Goal: Transaction & Acquisition: Purchase product/service

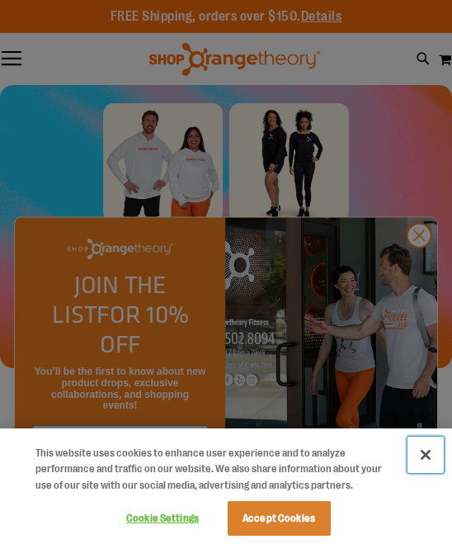
click at [426, 451] on button "Close" at bounding box center [426, 455] width 36 height 36
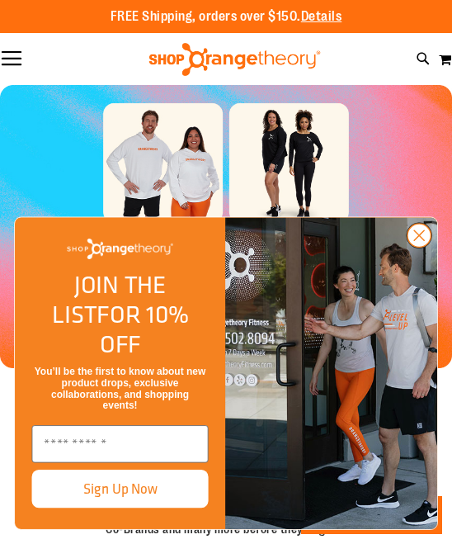
click at [418, 247] on circle "Close dialog" at bounding box center [419, 235] width 23 height 23
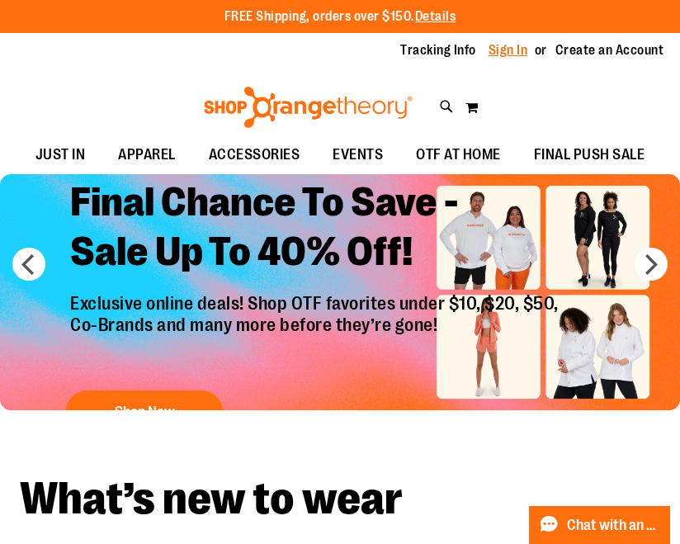
click at [451, 52] on link "Sign In" at bounding box center [509, 50] width 40 height 18
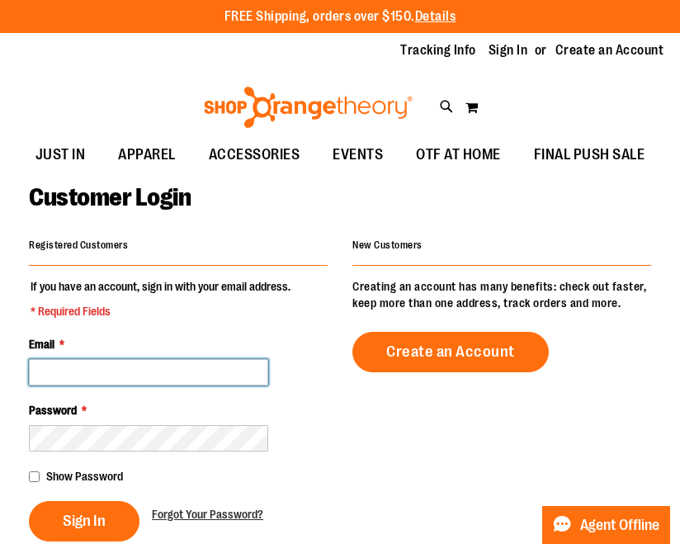
click at [197, 377] on input "Email *" at bounding box center [148, 372] width 239 height 26
paste input "**********"
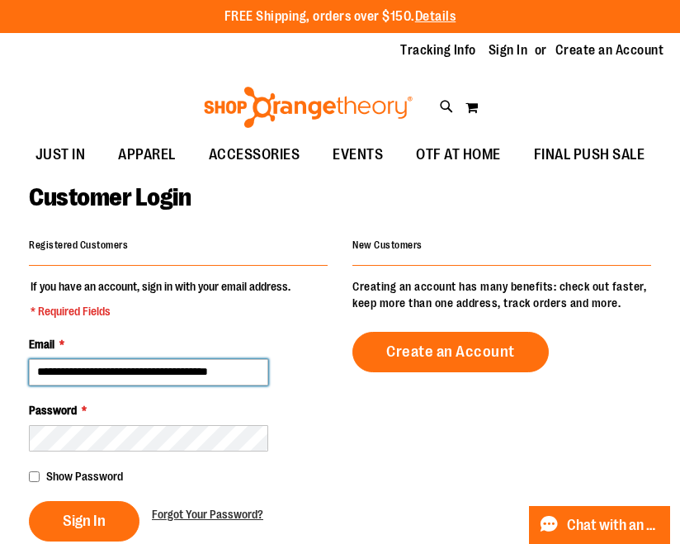
scroll to position [0, 4]
type input "**********"
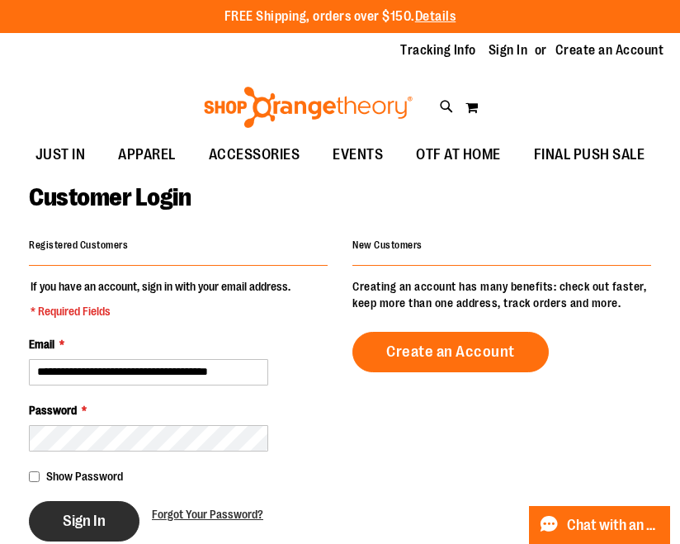
click at [87, 526] on span "Sign In" at bounding box center [84, 521] width 43 height 18
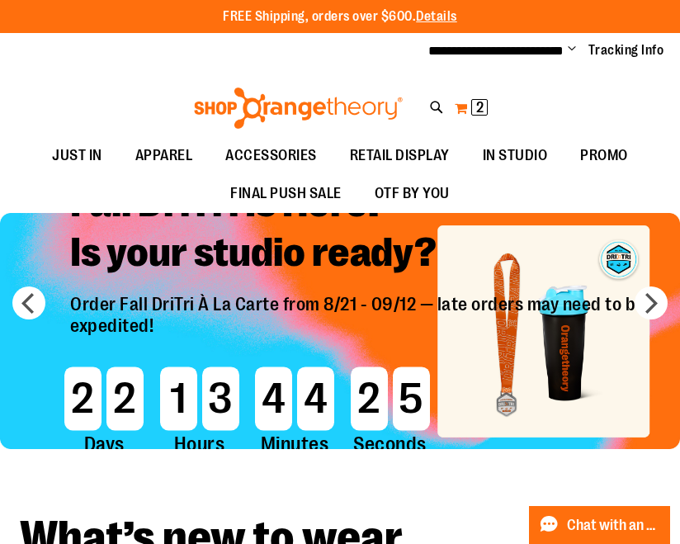
click at [458, 112] on button "My Cart 2 2 items" at bounding box center [471, 108] width 35 height 26
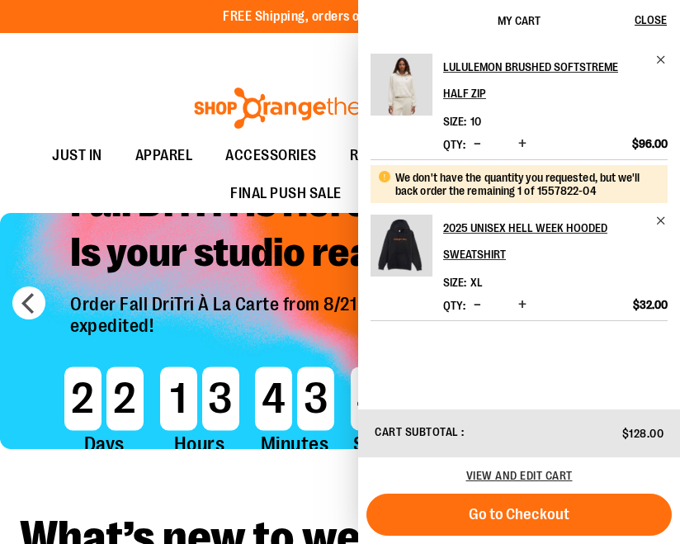
click at [226, 56] on div "**********" at bounding box center [340, 51] width 680 height 36
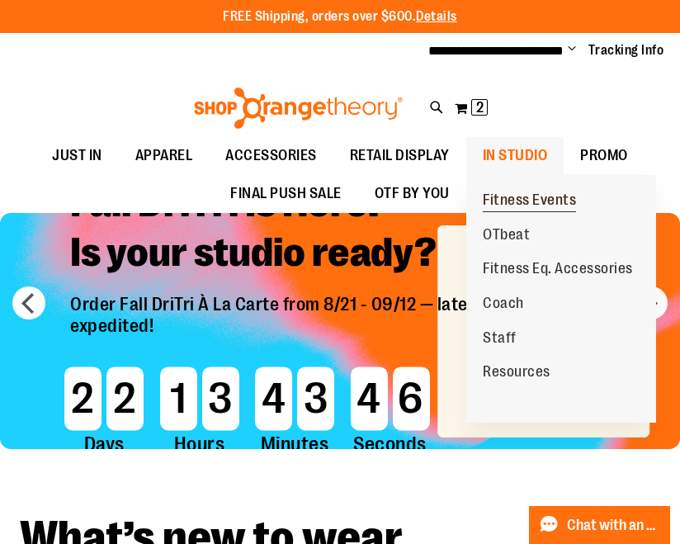
click at [520, 205] on span "Fitness Events" at bounding box center [529, 201] width 93 height 21
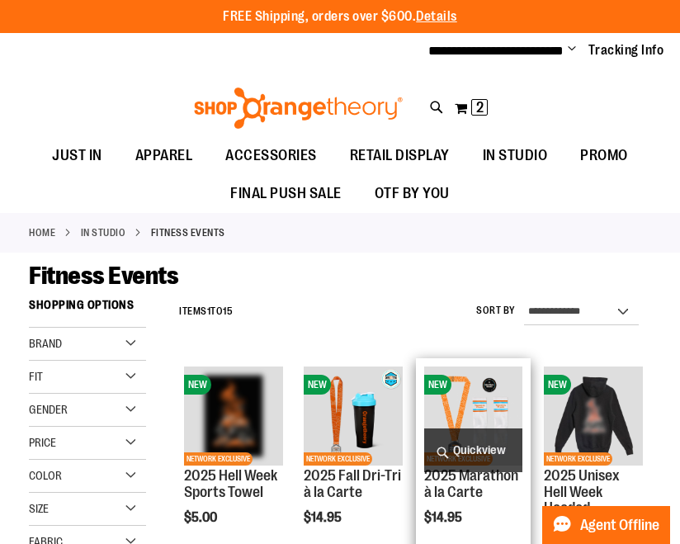
click at [475, 392] on img "product" at bounding box center [473, 415] width 99 height 99
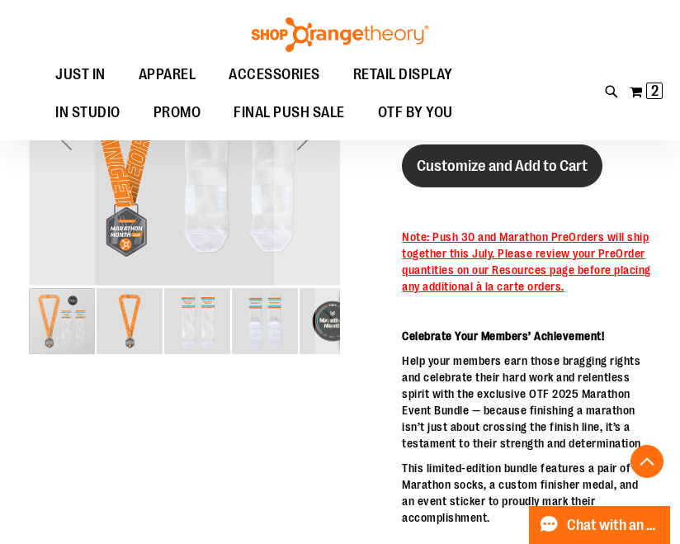
click at [503, 178] on button "Customize and Add to Cart" at bounding box center [502, 165] width 201 height 43
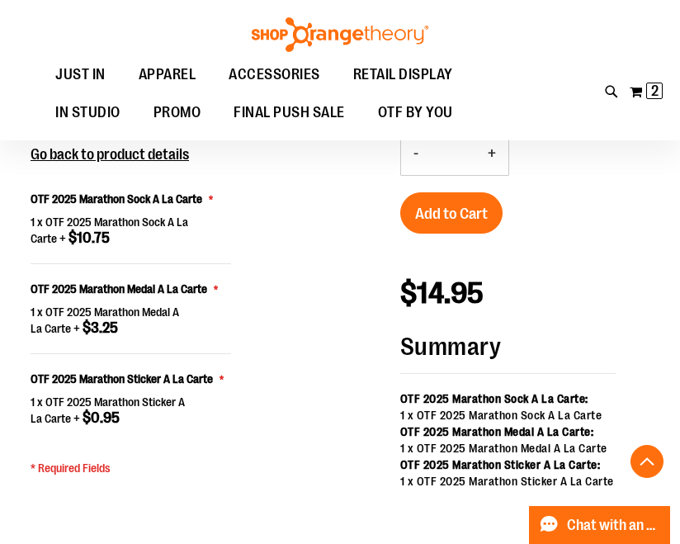
scroll to position [1514, 0]
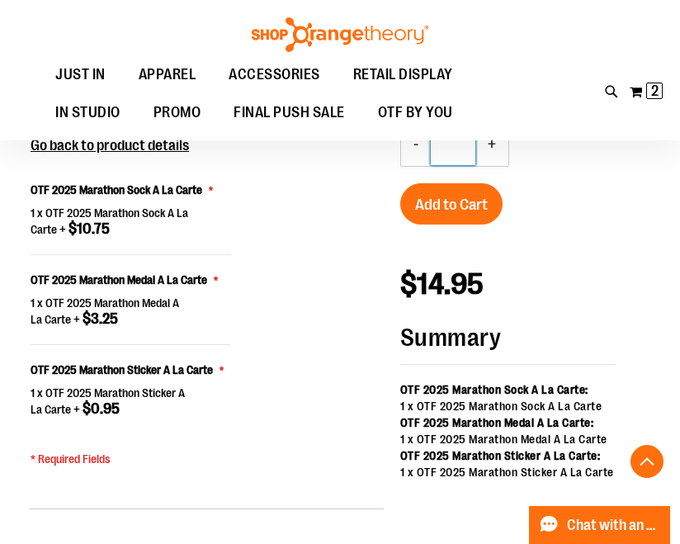
click at [459, 148] on input "*" at bounding box center [453, 145] width 45 height 40
type input "**"
click at [578, 177] on div "- Qty ** + Add to Cart" at bounding box center [508, 184] width 216 height 121
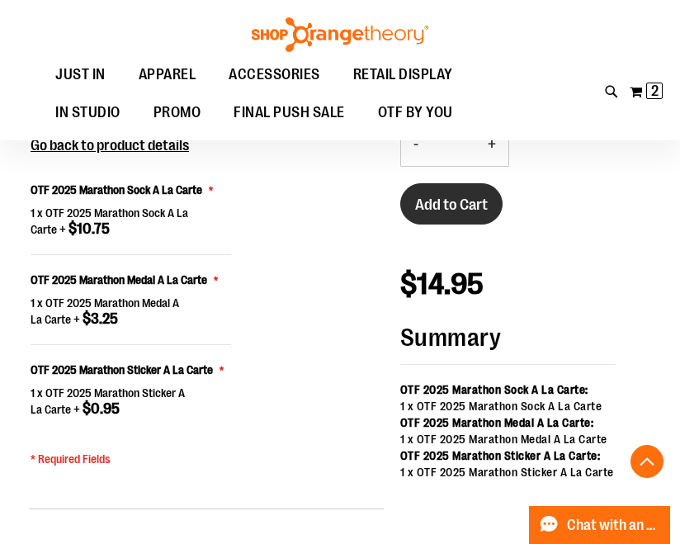
click at [486, 204] on span "Add to Cart" at bounding box center [451, 205] width 73 height 18
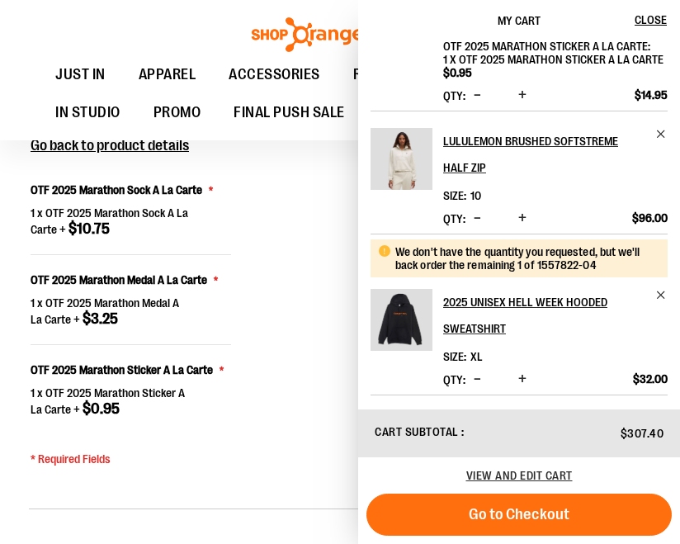
scroll to position [0, 0]
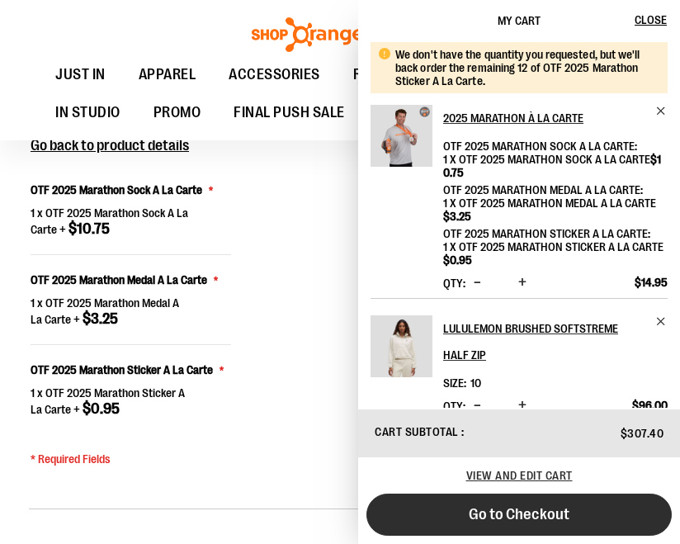
click at [540, 507] on span "Go to Checkout" at bounding box center [519, 514] width 101 height 18
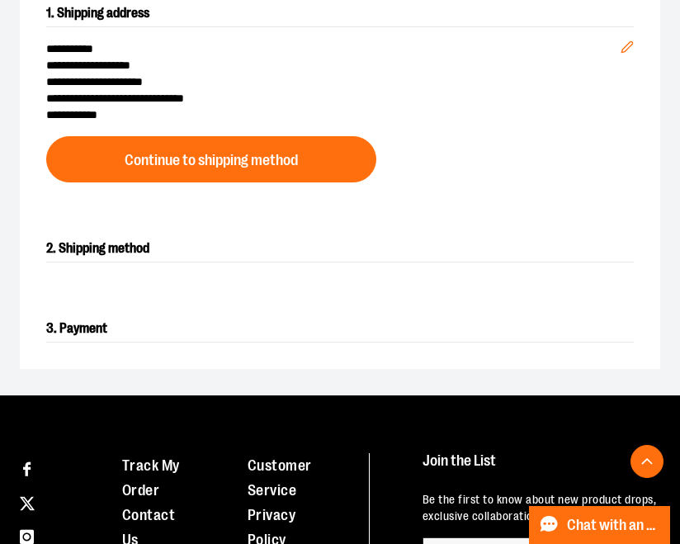
scroll to position [440, 0]
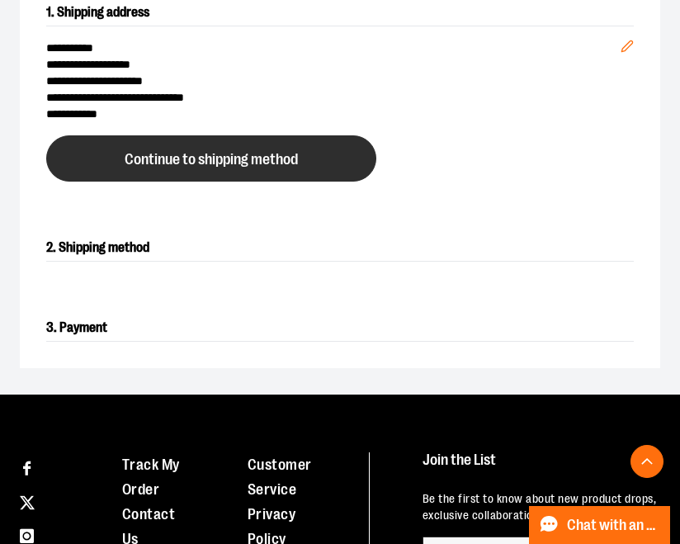
click at [281, 174] on button "Continue to shipping method" at bounding box center [211, 158] width 330 height 46
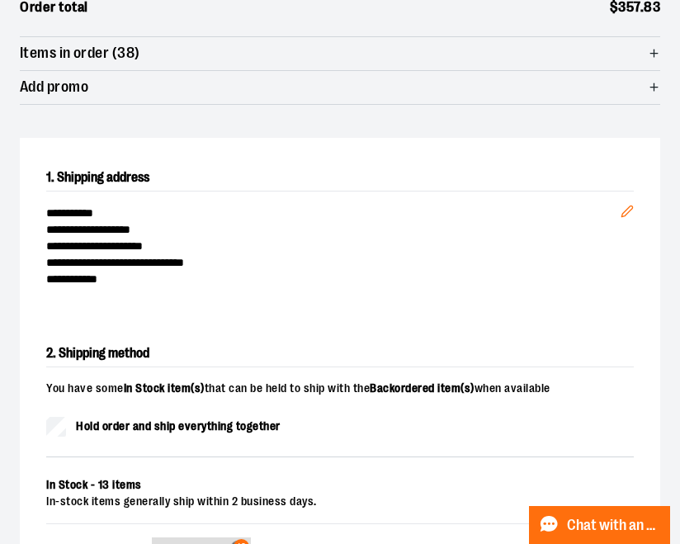
scroll to position [0, 0]
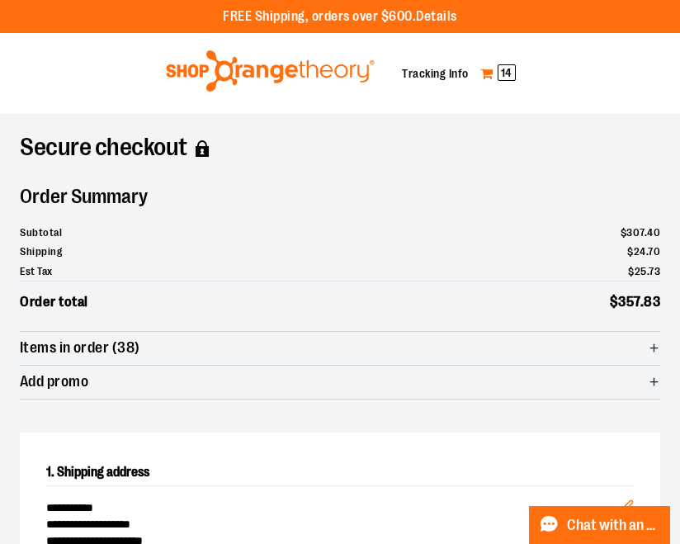
click at [493, 74] on link "My Cart 14" at bounding box center [497, 73] width 37 height 26
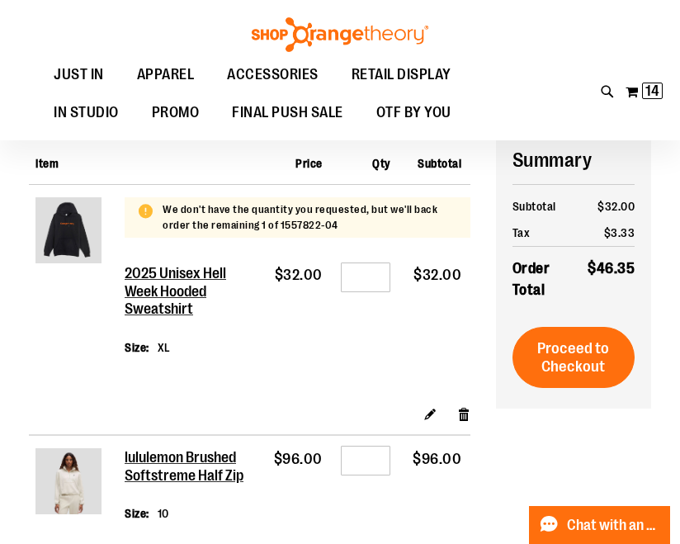
scroll to position [57, 0]
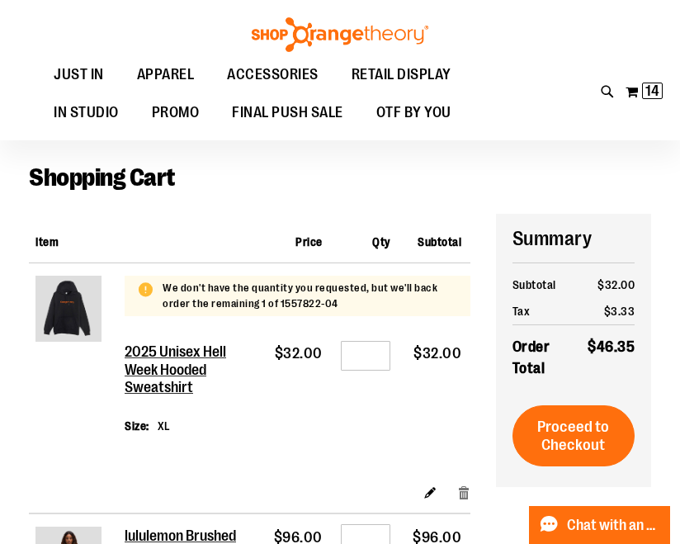
click at [462, 495] on link "Remove item" at bounding box center [464, 492] width 14 height 17
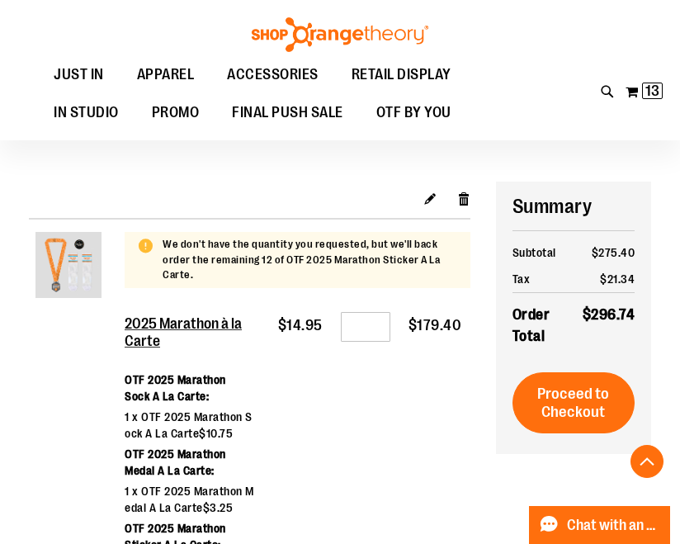
scroll to position [220, 0]
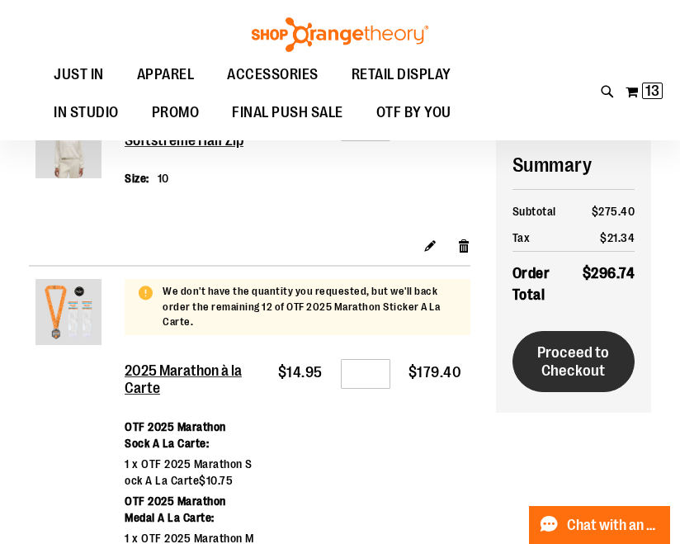
click at [584, 372] on span "Proceed to Checkout" at bounding box center [573, 361] width 72 height 36
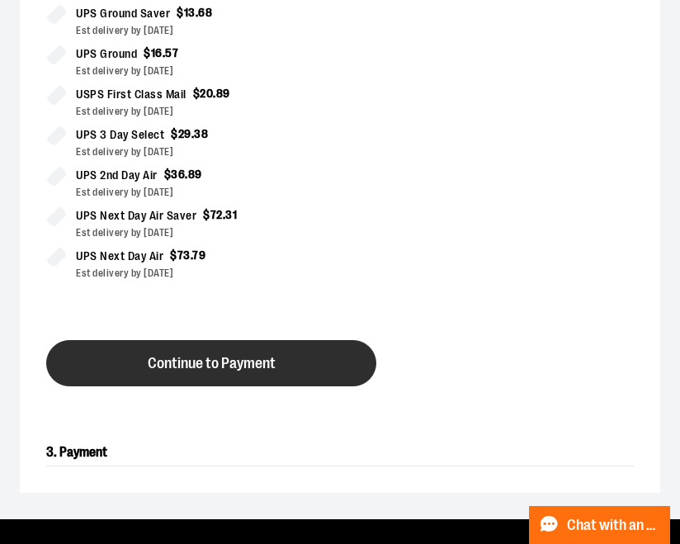
click at [323, 368] on button "Continue to Payment" at bounding box center [211, 363] width 330 height 46
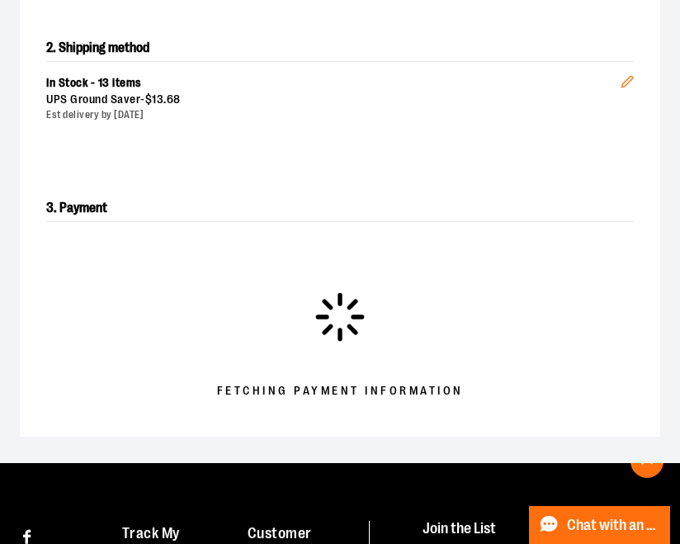
scroll to position [595, 0]
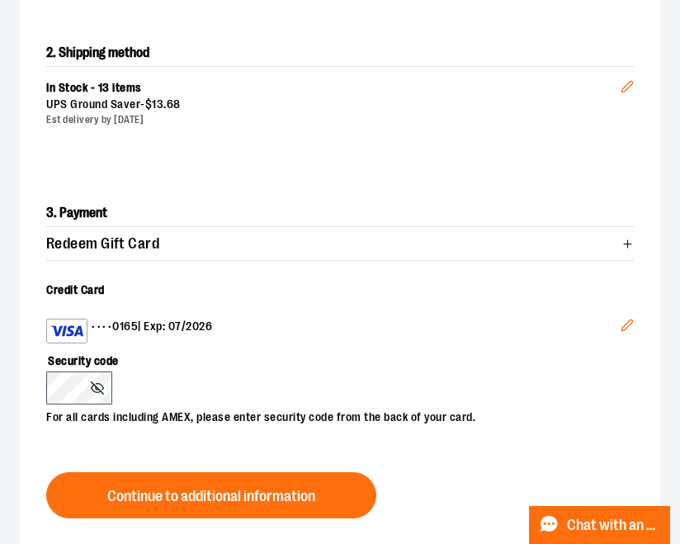
click at [622, 327] on icon "Edit" at bounding box center [626, 325] width 11 height 11
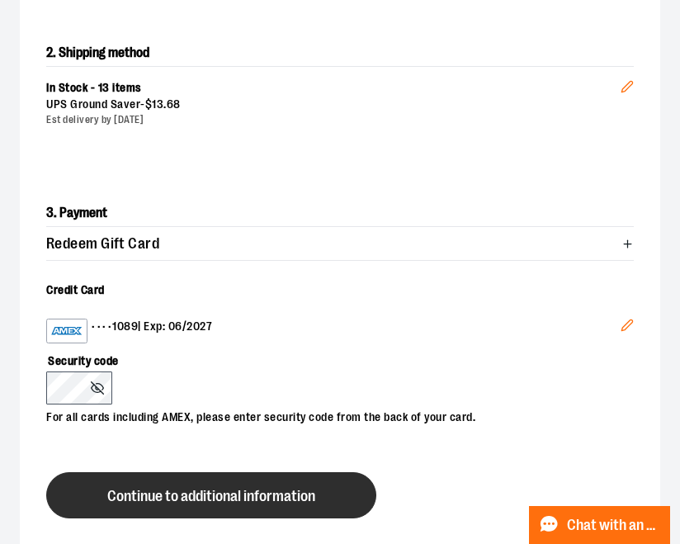
click at [334, 490] on button "Continue to additional information" at bounding box center [211, 495] width 330 height 46
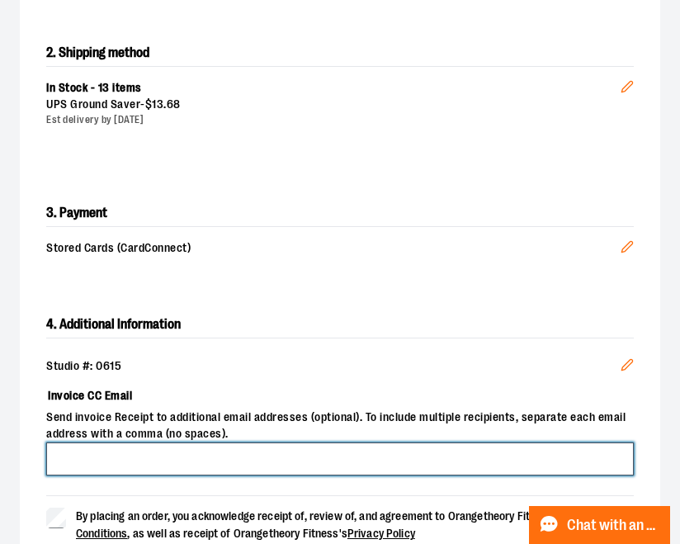
click at [267, 463] on input "Invoice CC Email" at bounding box center [340, 458] width 588 height 33
drag, startPoint x: 153, startPoint y: 458, endPoint x: 87, endPoint y: 460, distance: 66.1
click at [87, 460] on input "**********" at bounding box center [340, 458] width 588 height 33
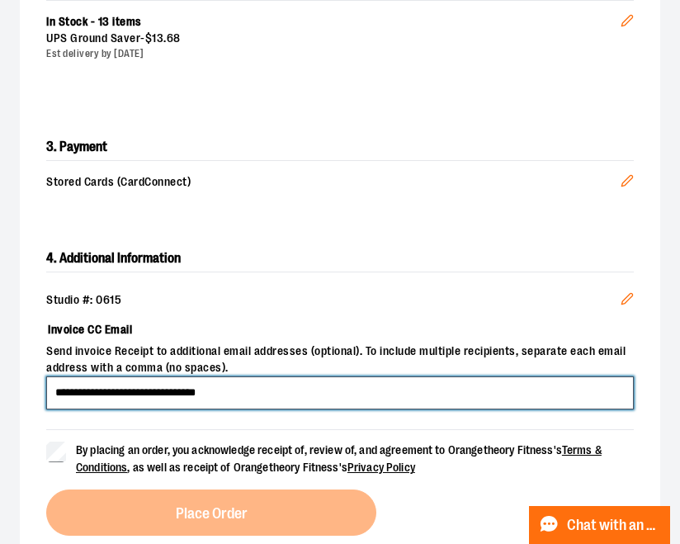
scroll to position [662, 0]
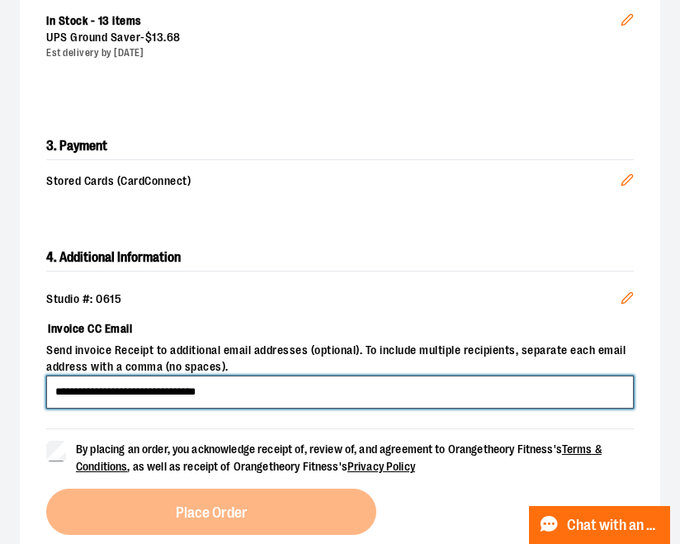
type input "**********"
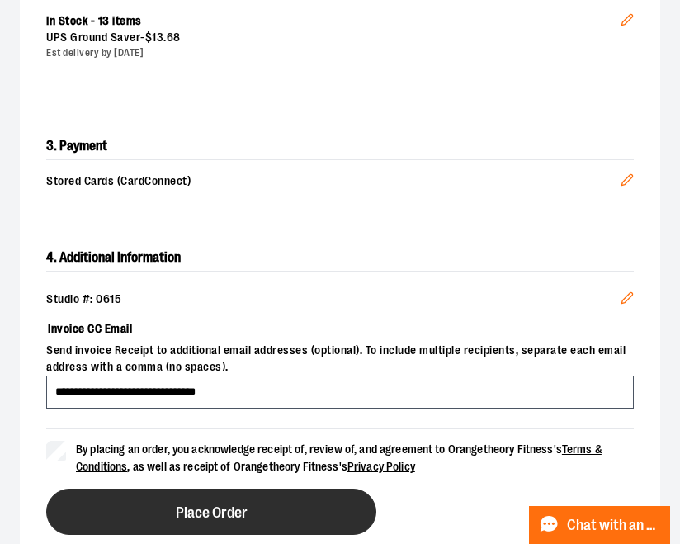
click at [122, 527] on button "Place Order" at bounding box center [211, 512] width 330 height 46
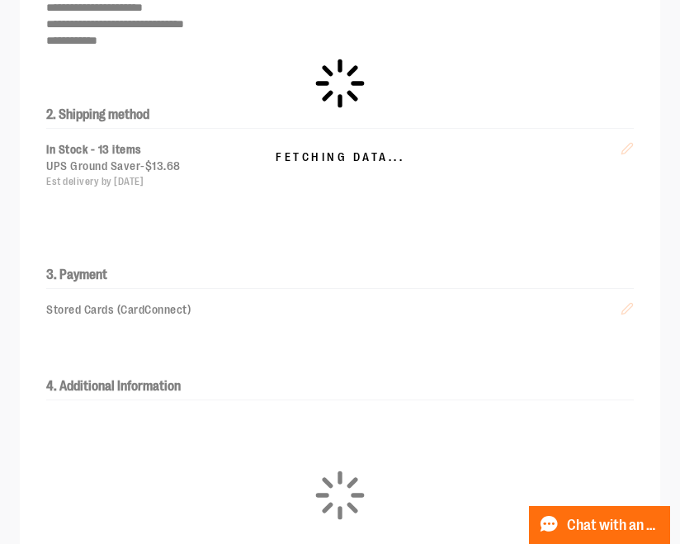
scroll to position [266, 0]
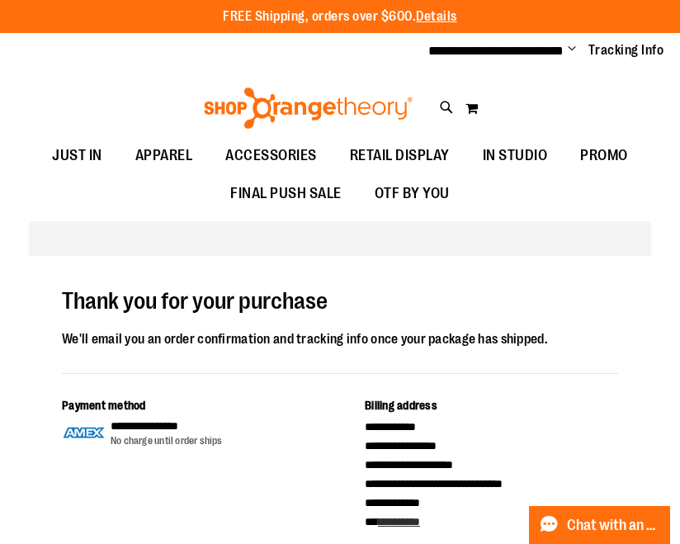
click at [574, 47] on span "Change" at bounding box center [572, 50] width 8 height 16
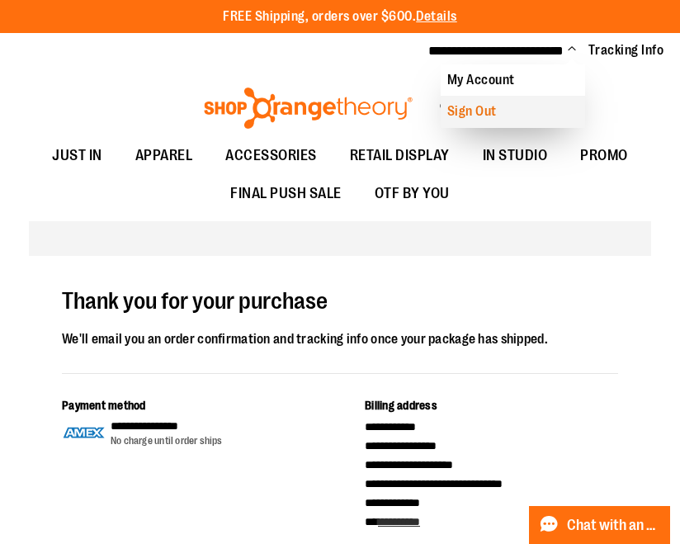
click at [492, 112] on link "Sign Out" at bounding box center [513, 111] width 144 height 31
